Goal: Task Accomplishment & Management: Manage account settings

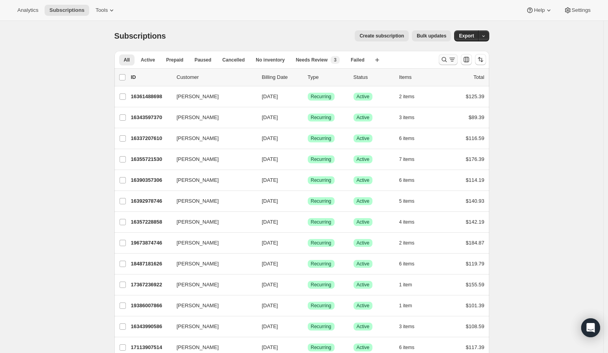
click at [448, 60] on icon "Search and filter results" at bounding box center [444, 60] width 8 height 8
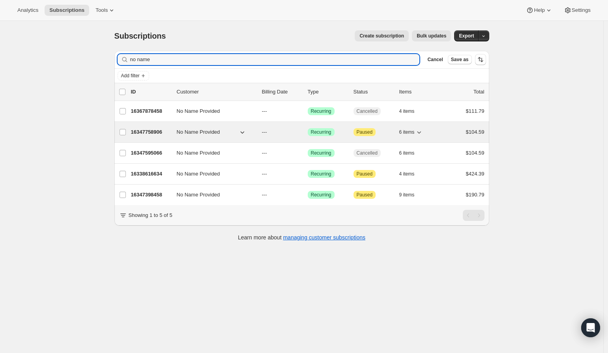
type input "no name"
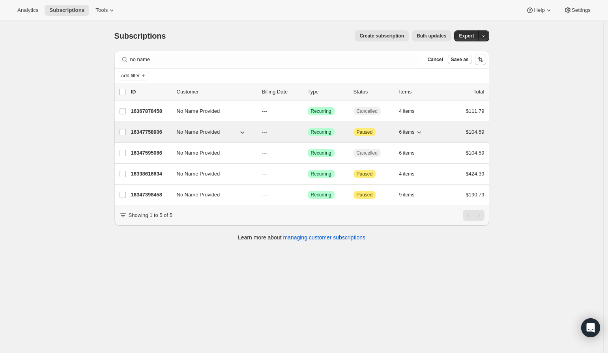
click at [157, 132] on p "16347758906" at bounding box center [150, 132] width 39 height 8
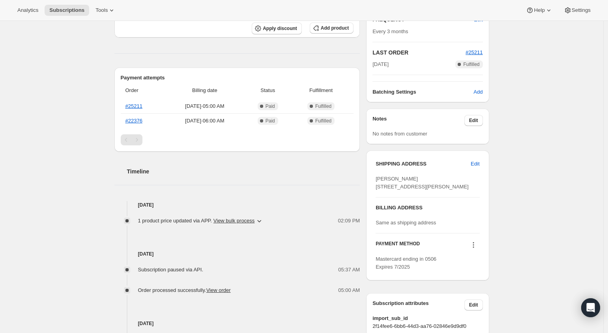
scroll to position [203, 0]
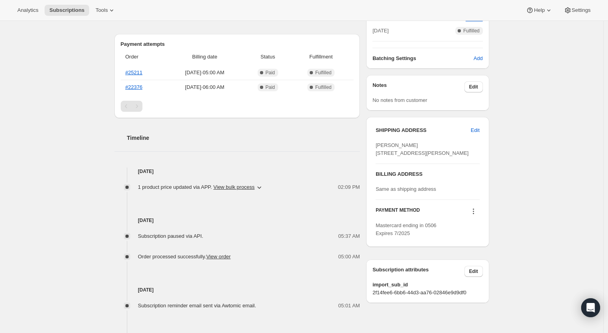
click at [475, 215] on icon at bounding box center [473, 211] width 8 height 8
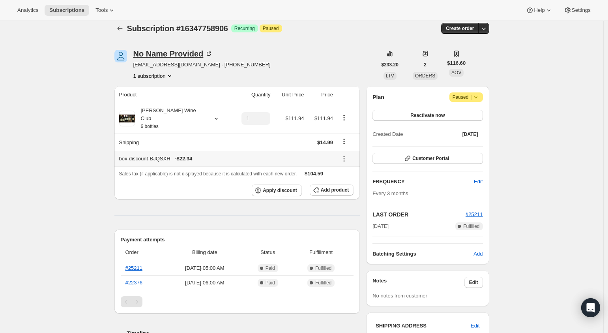
scroll to position [0, 0]
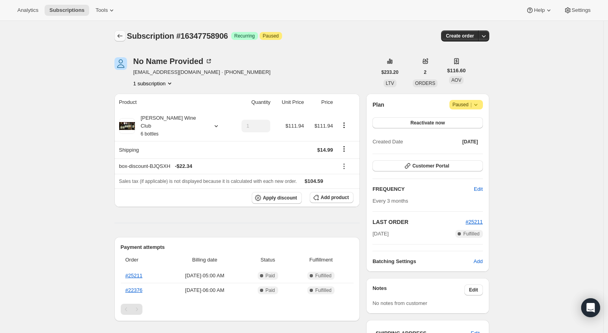
click at [119, 36] on icon "Subscriptions" at bounding box center [120, 36] width 8 height 8
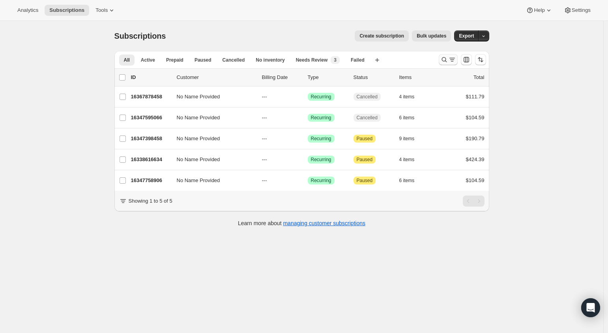
click at [446, 58] on icon "Search and filter results" at bounding box center [444, 60] width 8 height 8
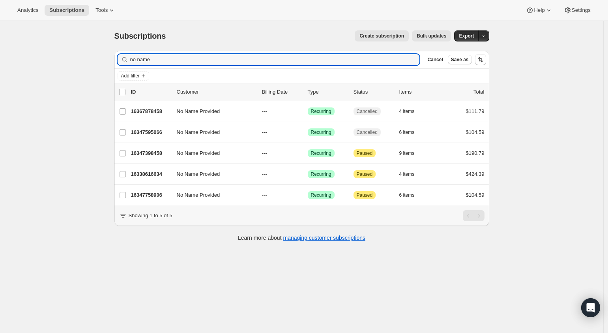
drag, startPoint x: 164, startPoint y: 59, endPoint x: 115, endPoint y: 52, distance: 49.4
click at [121, 56] on div "no name Clear" at bounding box center [269, 59] width 302 height 11
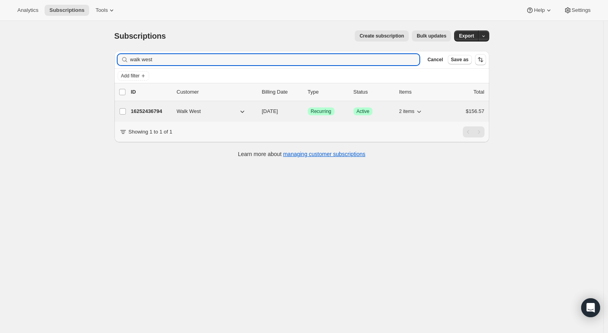
type input "walk west"
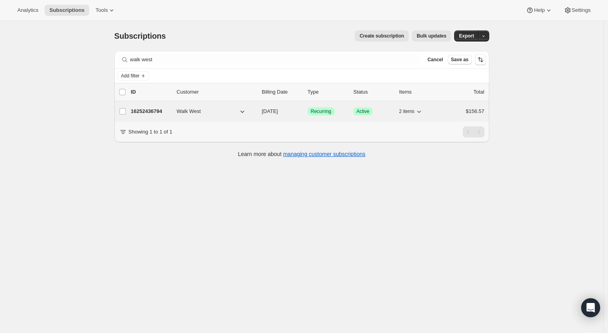
click at [152, 111] on p "16252436794" at bounding box center [150, 111] width 39 height 8
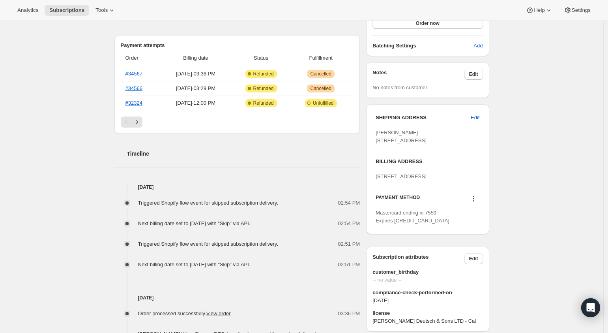
scroll to position [327, 0]
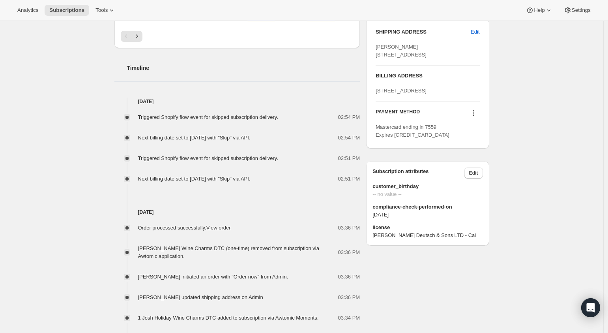
click at [477, 117] on icon at bounding box center [473, 113] width 8 height 8
click at [477, 168] on span "Send link to update card" at bounding box center [473, 167] width 55 height 6
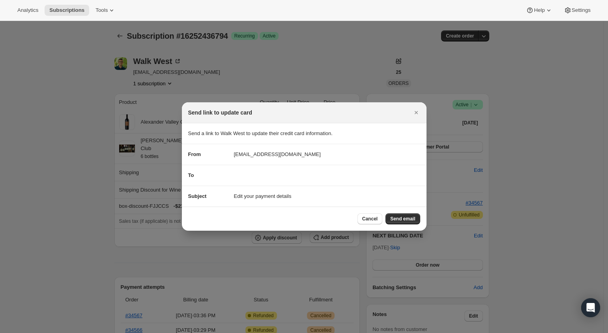
scroll to position [0, 0]
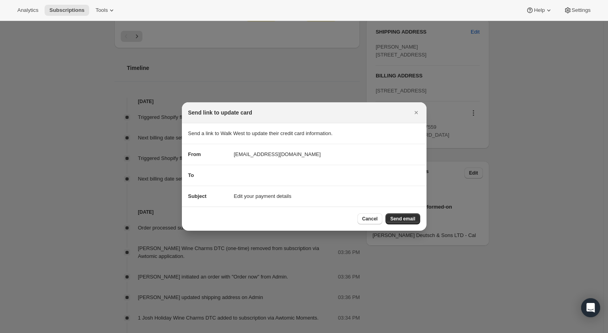
click at [292, 177] on div "To" at bounding box center [304, 175] width 232 height 8
click at [226, 176] on div "To" at bounding box center [207, 175] width 39 height 8
click at [297, 196] on div "Subject Edit your payment details" at bounding box center [304, 196] width 232 height 8
click at [277, 195] on span "Edit your payment details" at bounding box center [263, 196] width 58 height 8
click at [400, 219] on span "Send email" at bounding box center [402, 218] width 25 height 6
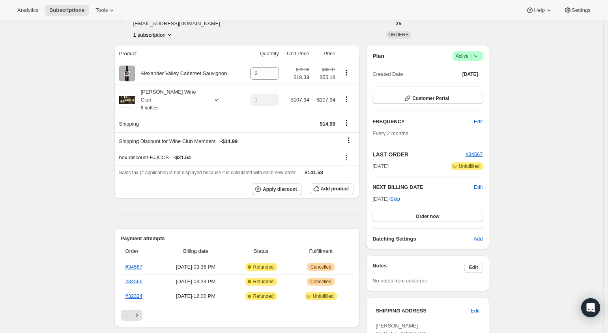
scroll to position [9, 0]
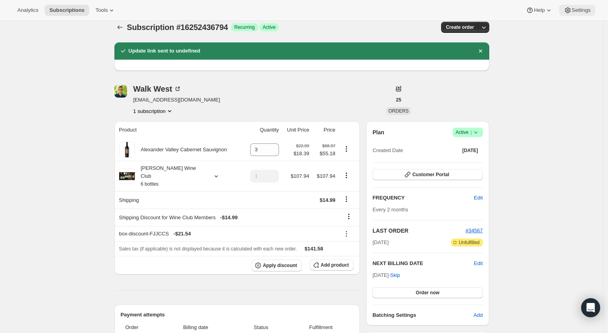
click at [586, 5] on button "Settings" at bounding box center [577, 10] width 36 height 11
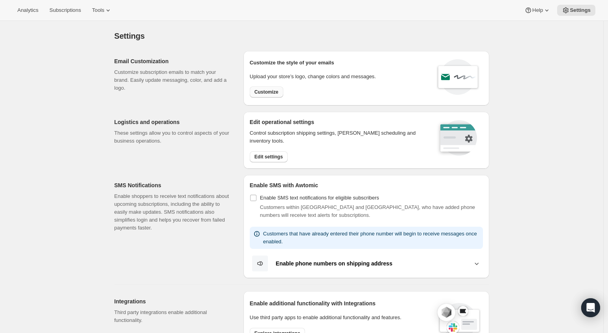
click at [267, 92] on span "Customize" at bounding box center [266, 92] width 24 height 6
select select "subscriptionMessage"
select select "5"
select select "15"
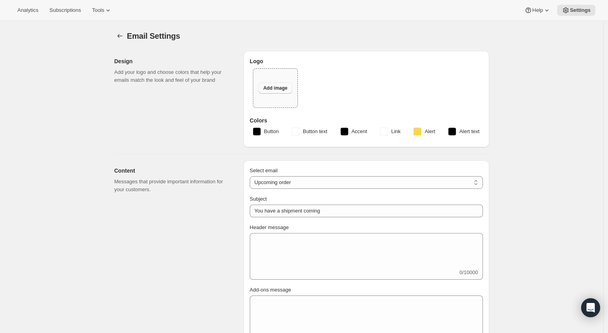
select select "14"
type input "[PERSON_NAME]"
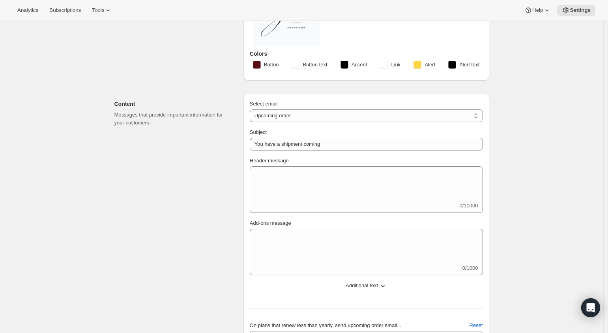
scroll to position [80, 0]
click at [317, 114] on select "New subscription Upcoming order Failed payment Delayed subscription (inventory …" at bounding box center [366, 115] width 233 height 13
select select "failedPaymentMessage"
click at [252, 109] on select "New subscription Upcoming order Failed payment Delayed subscription (inventory …" at bounding box center [366, 115] width 233 height 13
type input "Issue with Payment"
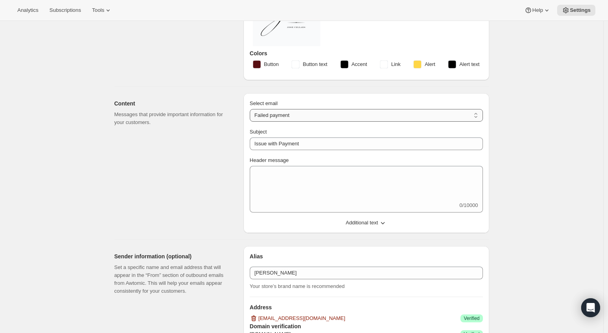
click at [319, 119] on select "New subscription Upcoming order Failed payment Delayed subscription (inventory …" at bounding box center [366, 115] width 233 height 13
click at [312, 116] on select "New subscription Upcoming order Failed payment Delayed subscription (inventory …" at bounding box center [366, 115] width 233 height 13
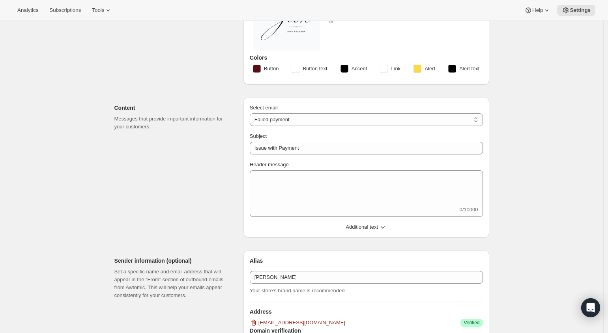
scroll to position [0, 0]
